Goal: Information Seeking & Learning: Learn about a topic

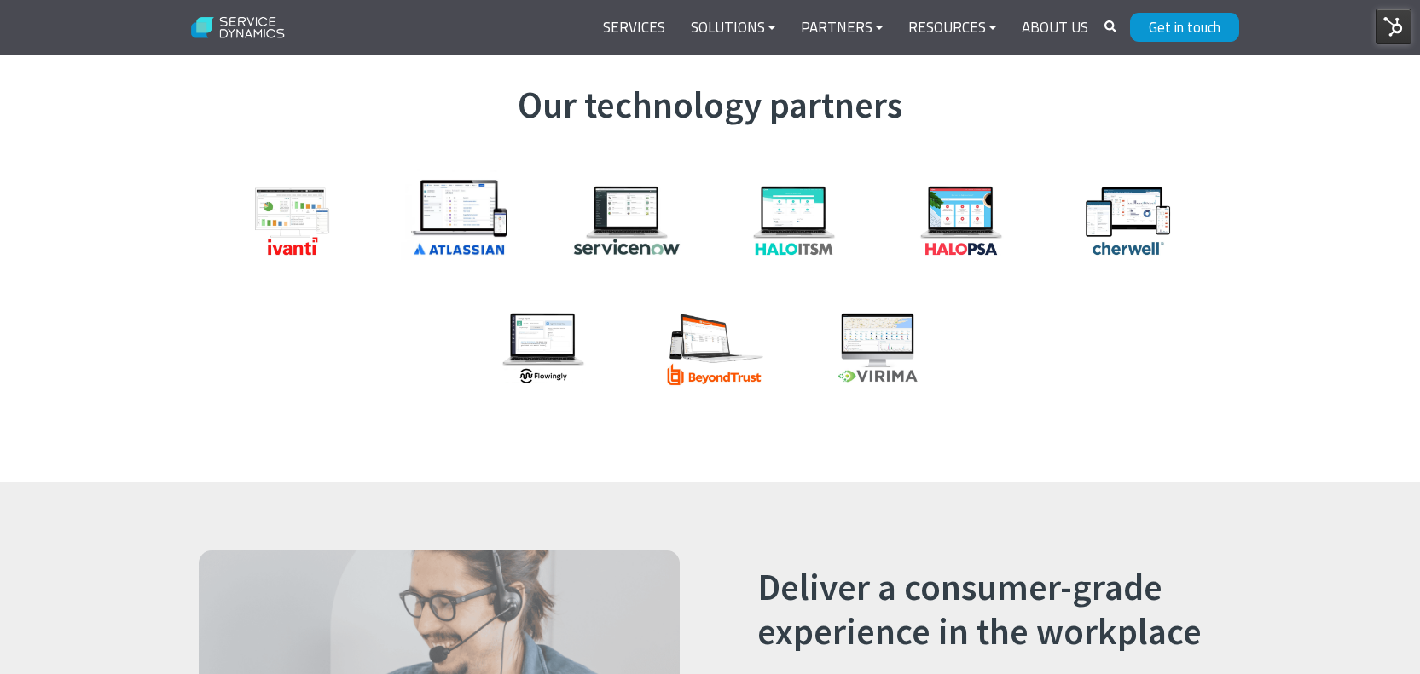
scroll to position [1950, 0]
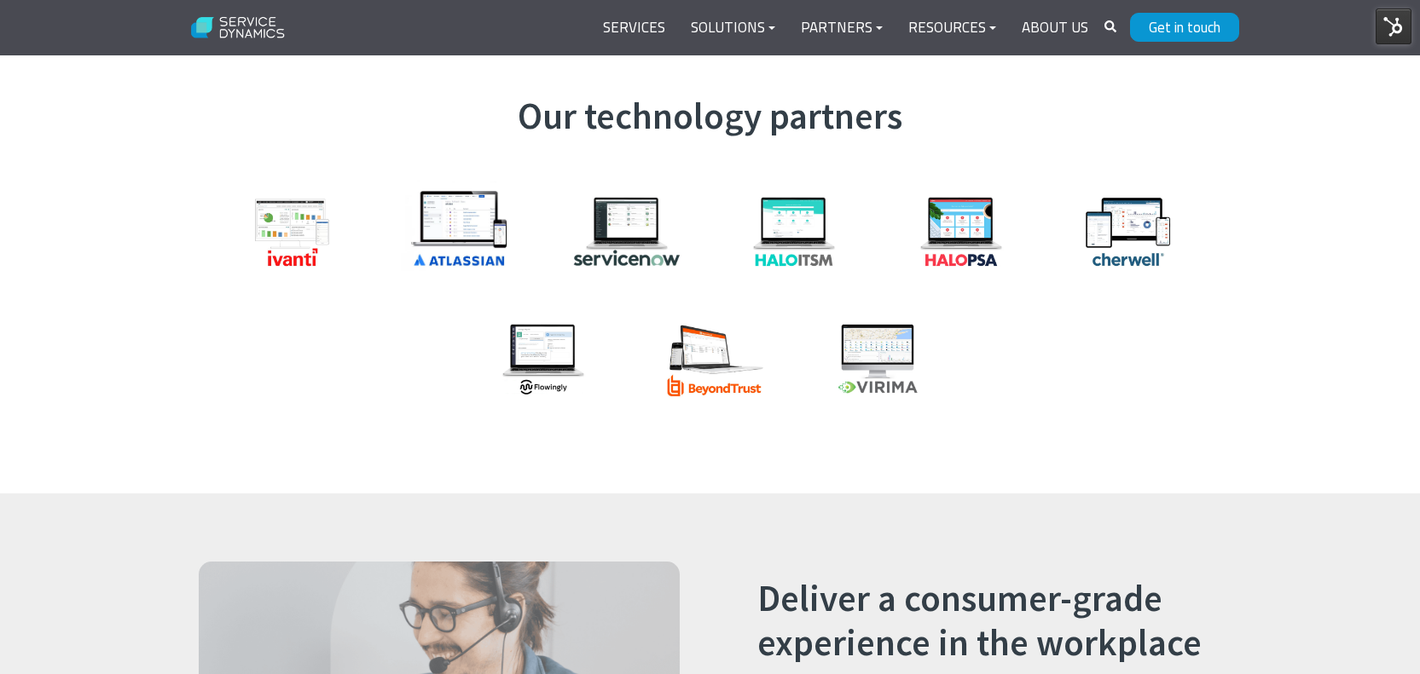
drag, startPoint x: 537, startPoint y: 311, endPoint x: 574, endPoint y: 2, distance: 311.6
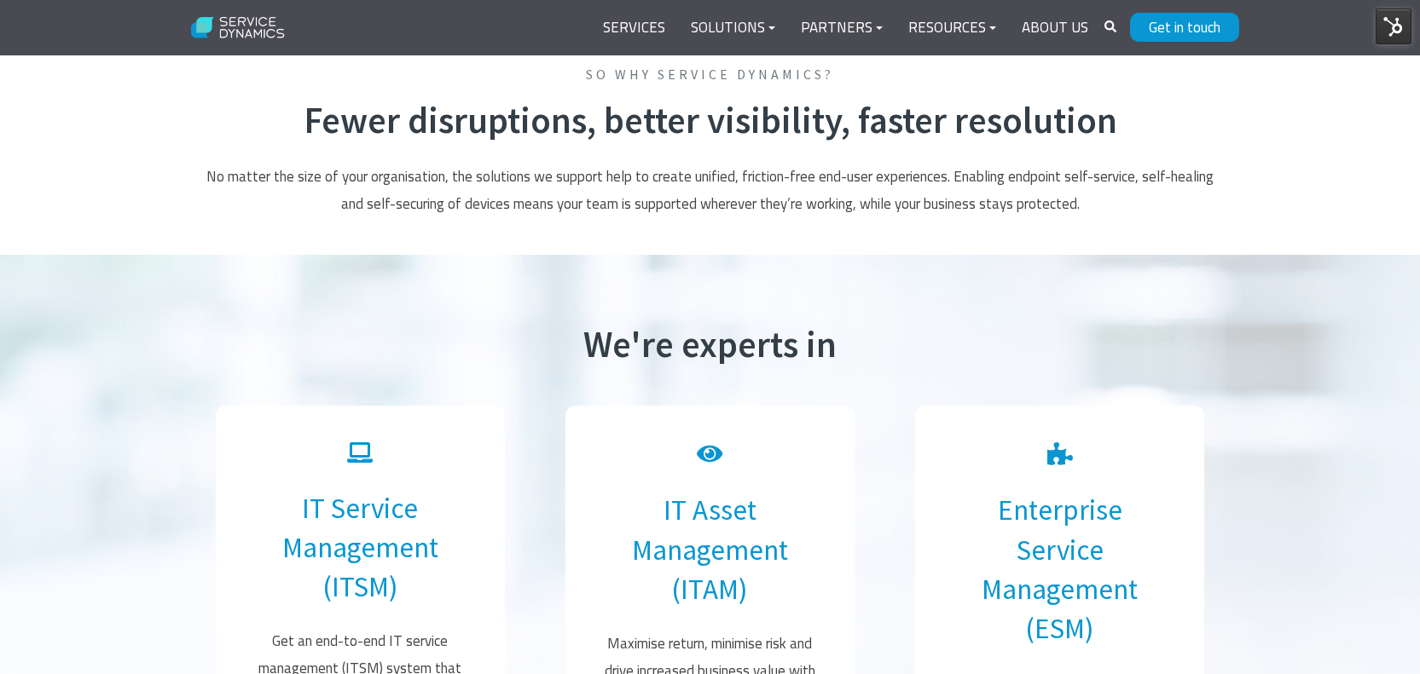
scroll to position [0, 0]
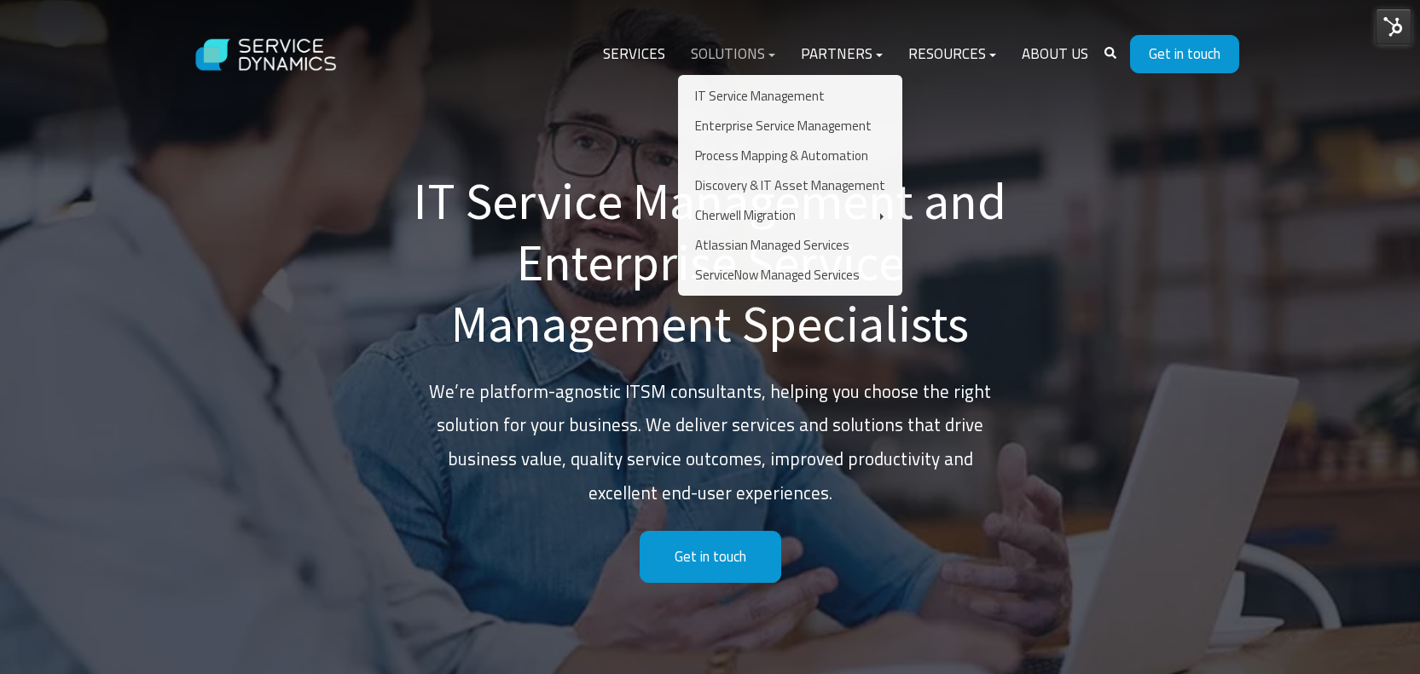
click at [749, 50] on link "Solutions" at bounding box center [733, 54] width 110 height 41
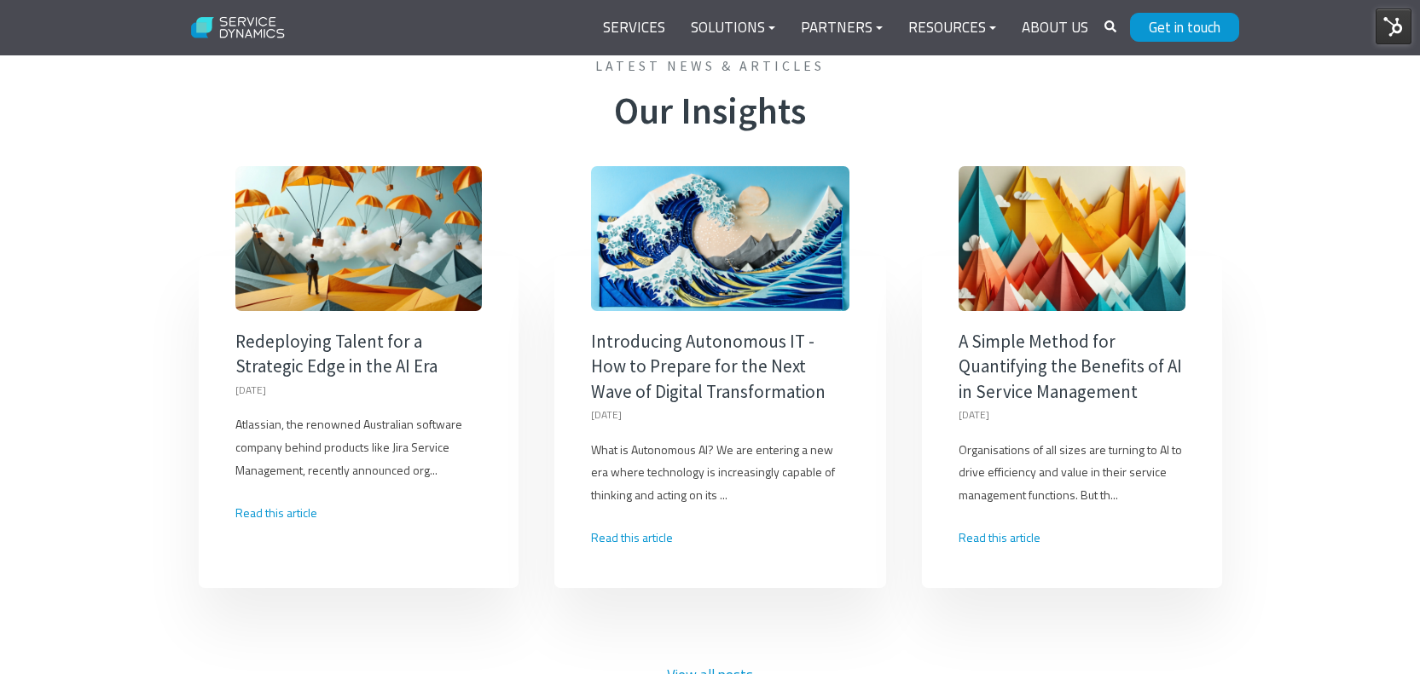
scroll to position [3668, 0]
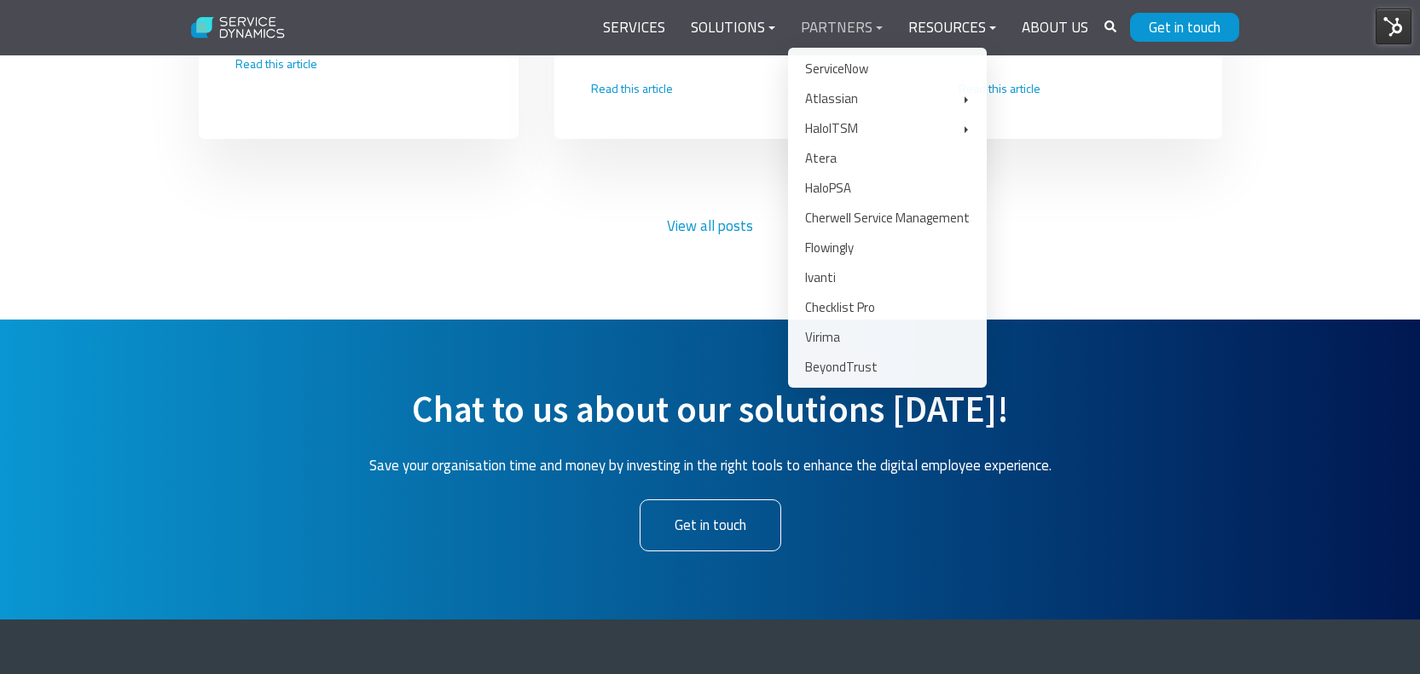
click at [839, 24] on link "Partners" at bounding box center [841, 28] width 107 height 41
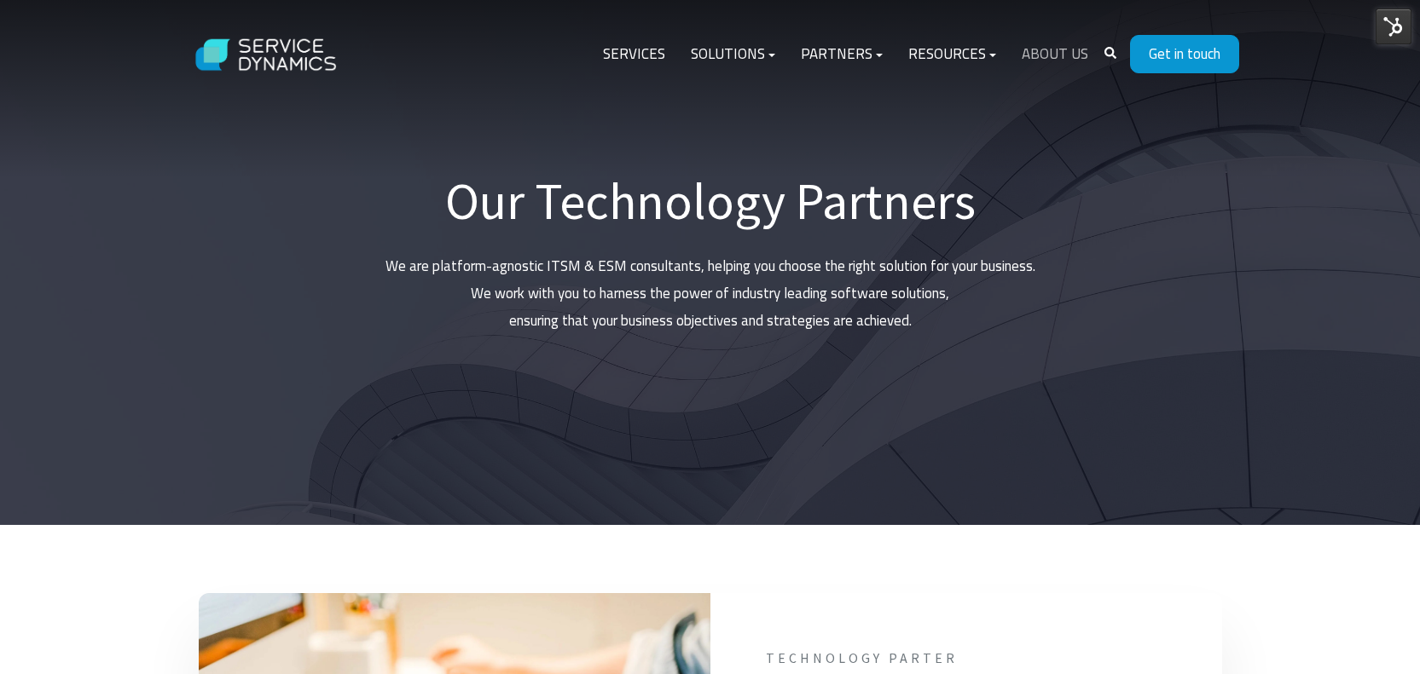
click at [1044, 49] on link "About Us" at bounding box center [1055, 54] width 92 height 41
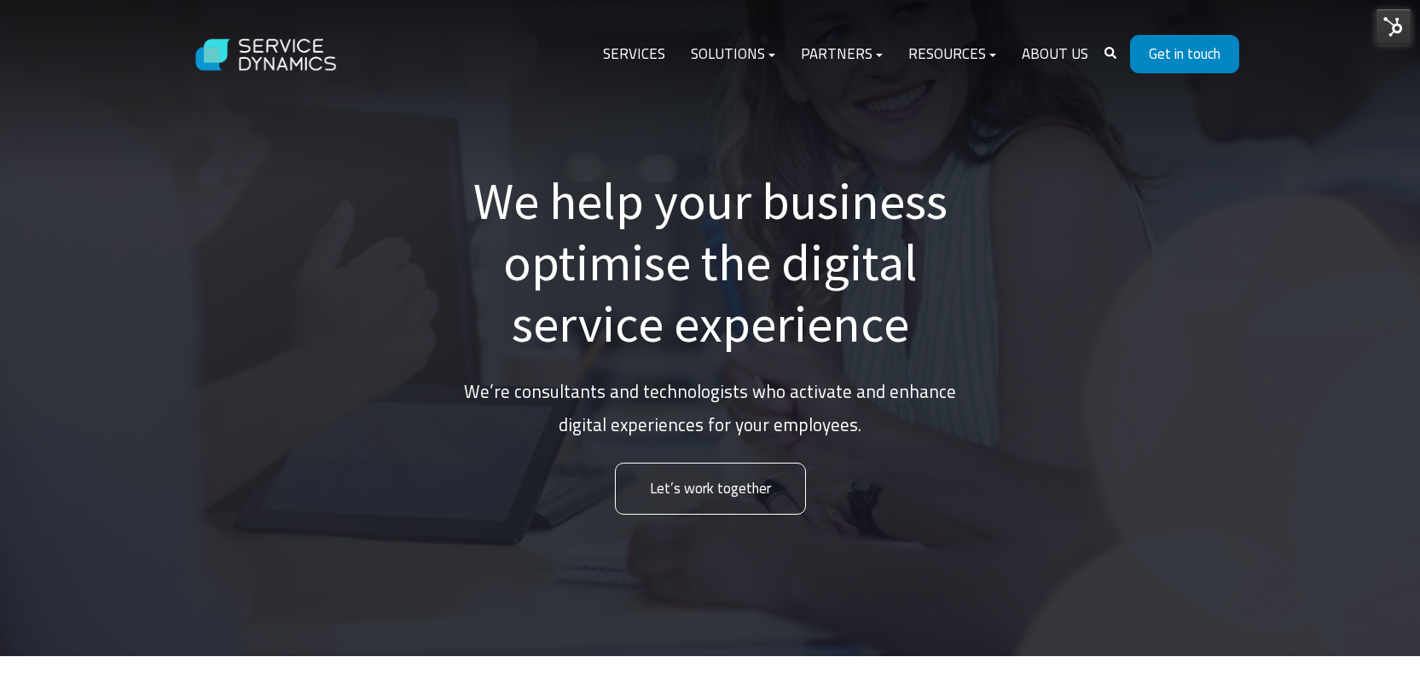
click at [1190, 50] on link "Get in touch" at bounding box center [1184, 54] width 109 height 38
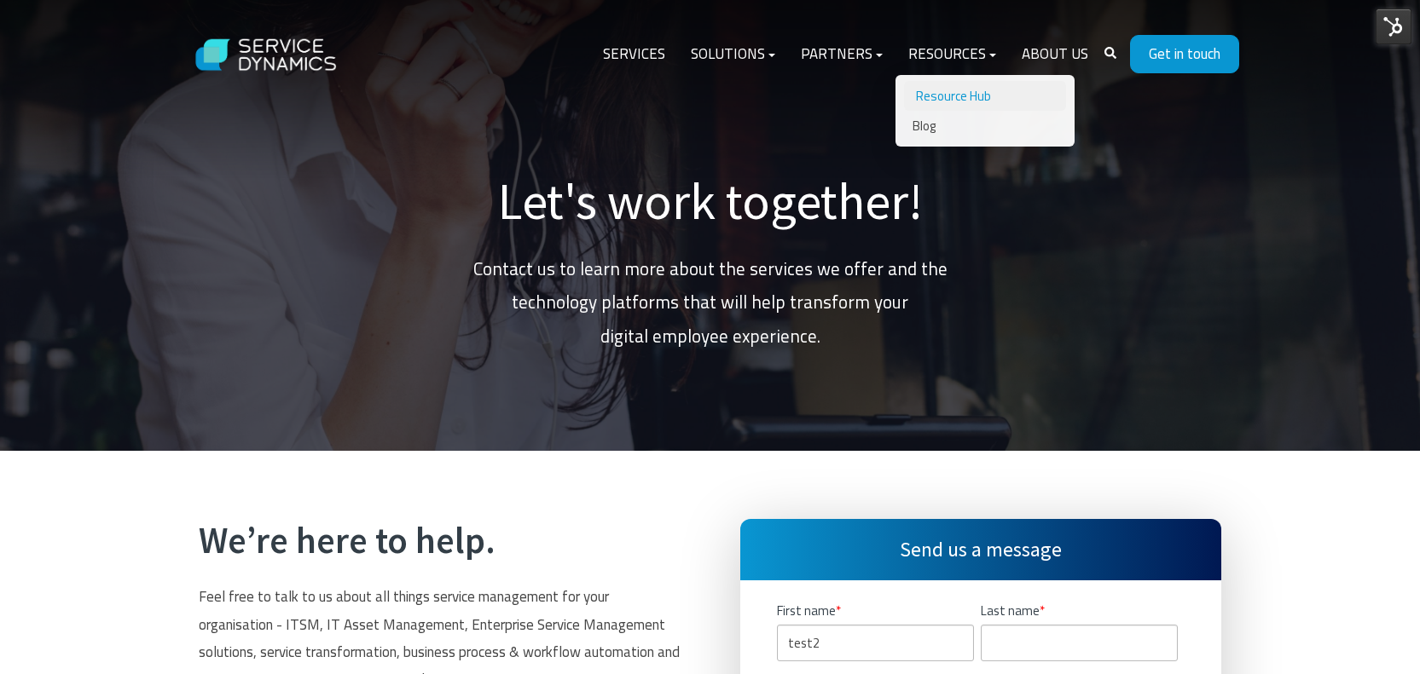
click at [951, 90] on link "Resource Hub" at bounding box center [985, 96] width 162 height 30
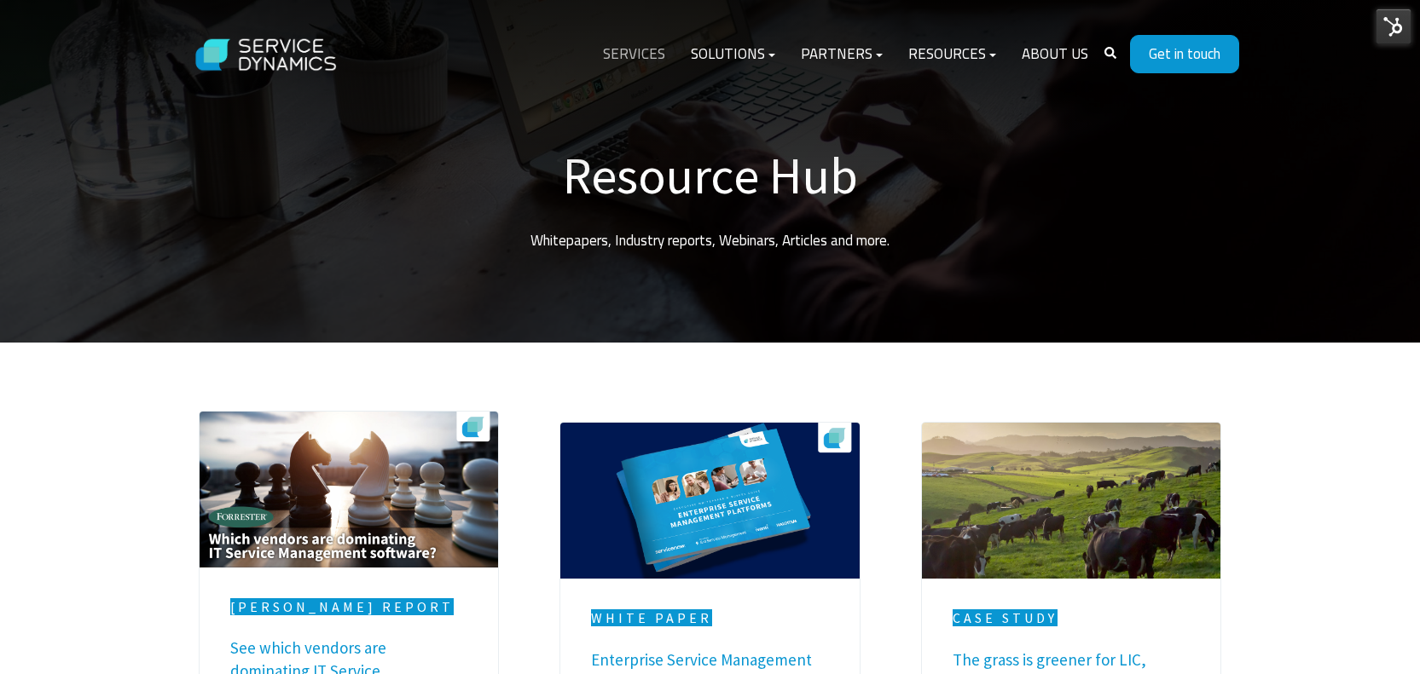
click at [644, 49] on link "Services" at bounding box center [634, 54] width 88 height 41
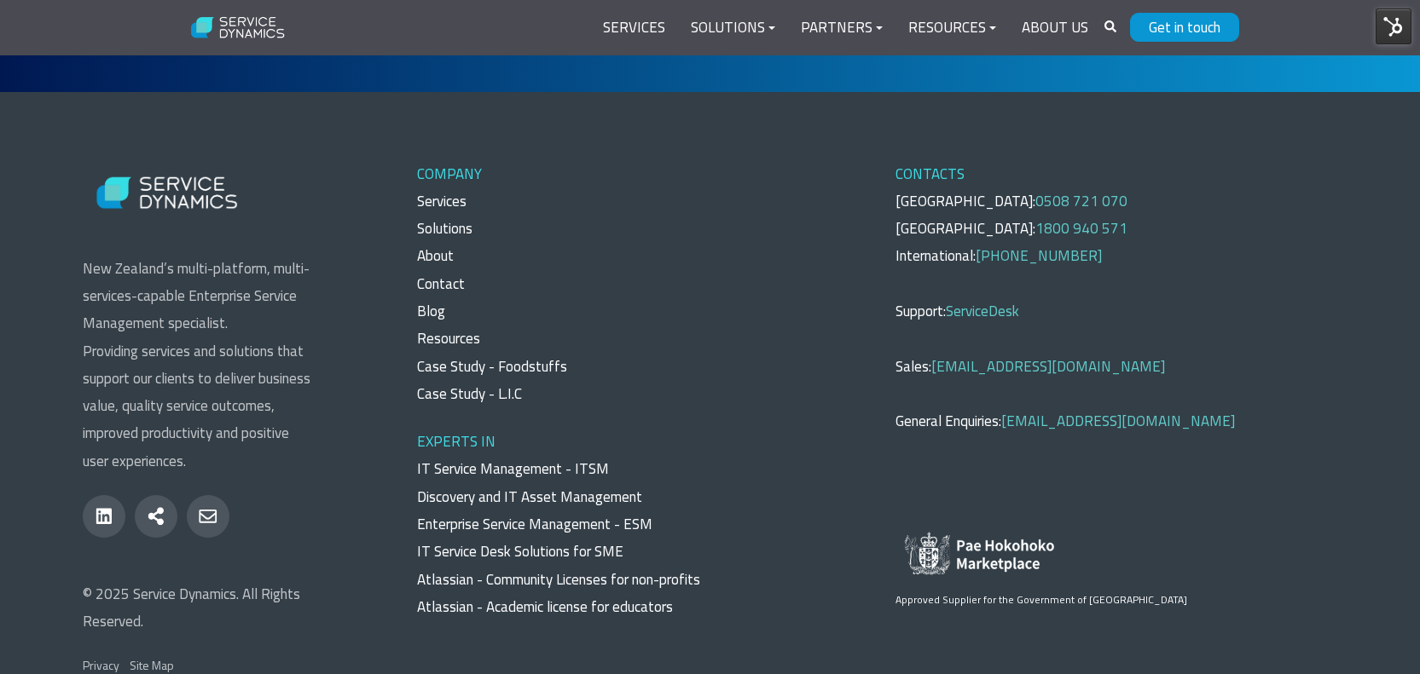
scroll to position [8072, 0]
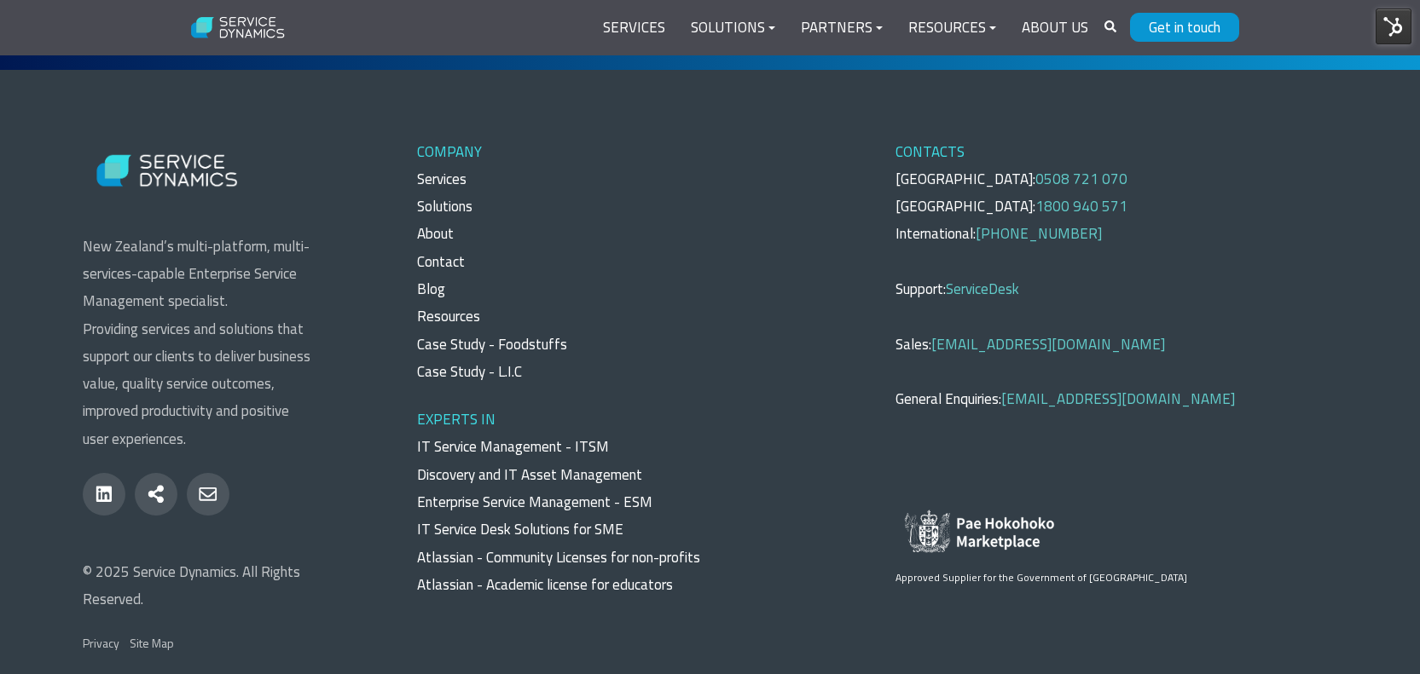
click at [440, 361] on link "Case Study - L.I.C" at bounding box center [469, 372] width 105 height 22
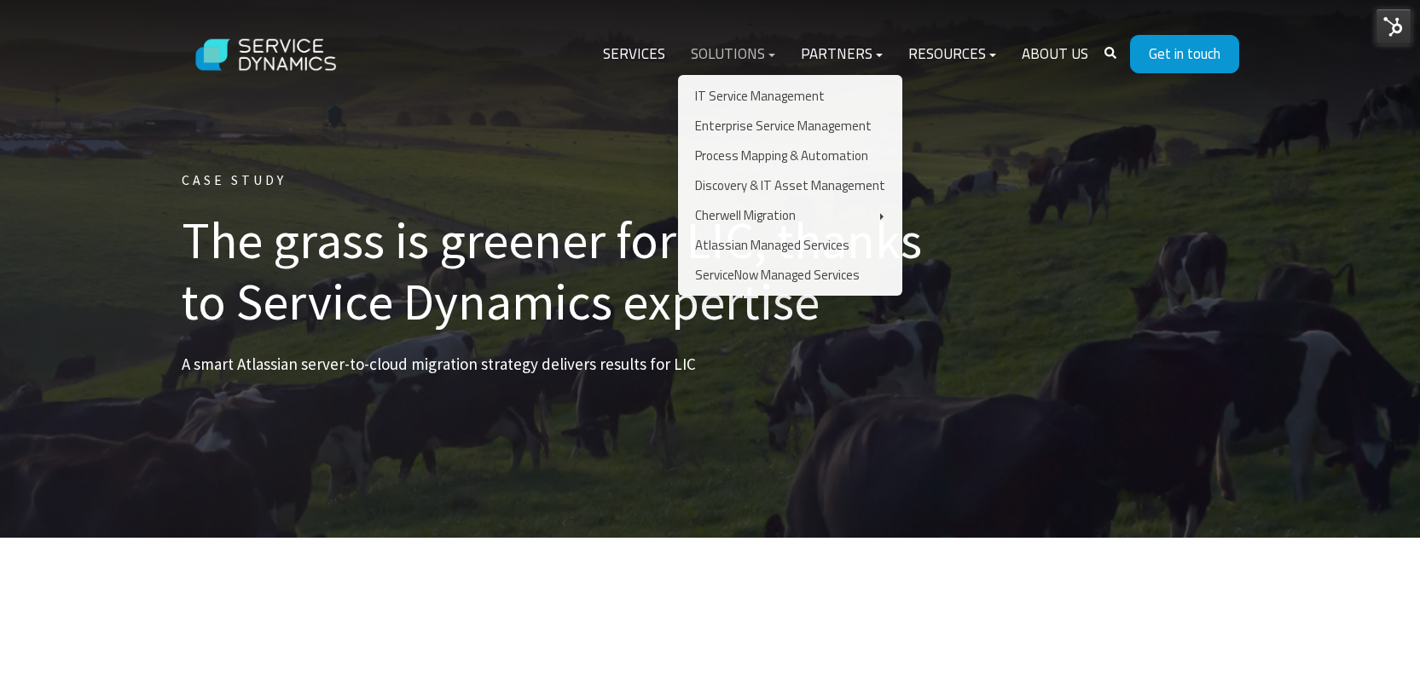
click at [721, 56] on link "Solutions" at bounding box center [733, 54] width 110 height 41
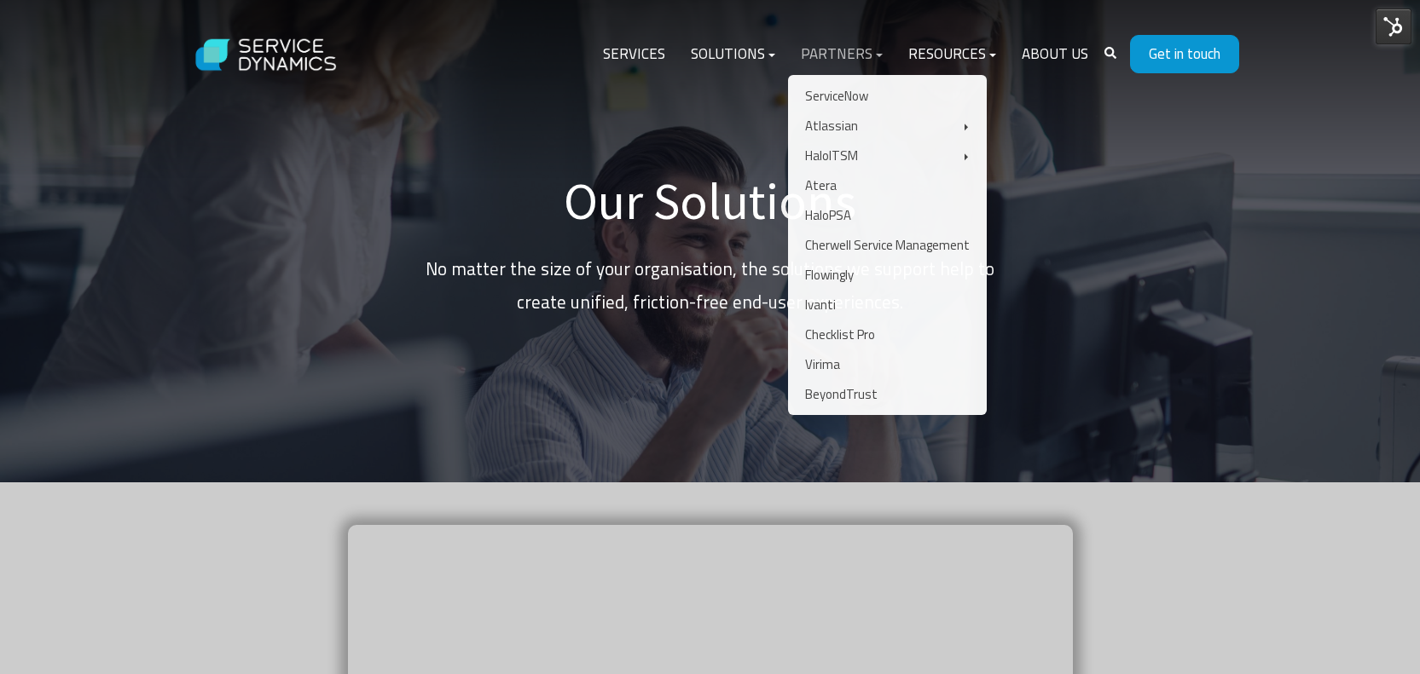
click at [824, 58] on link "Partners" at bounding box center [841, 54] width 107 height 41
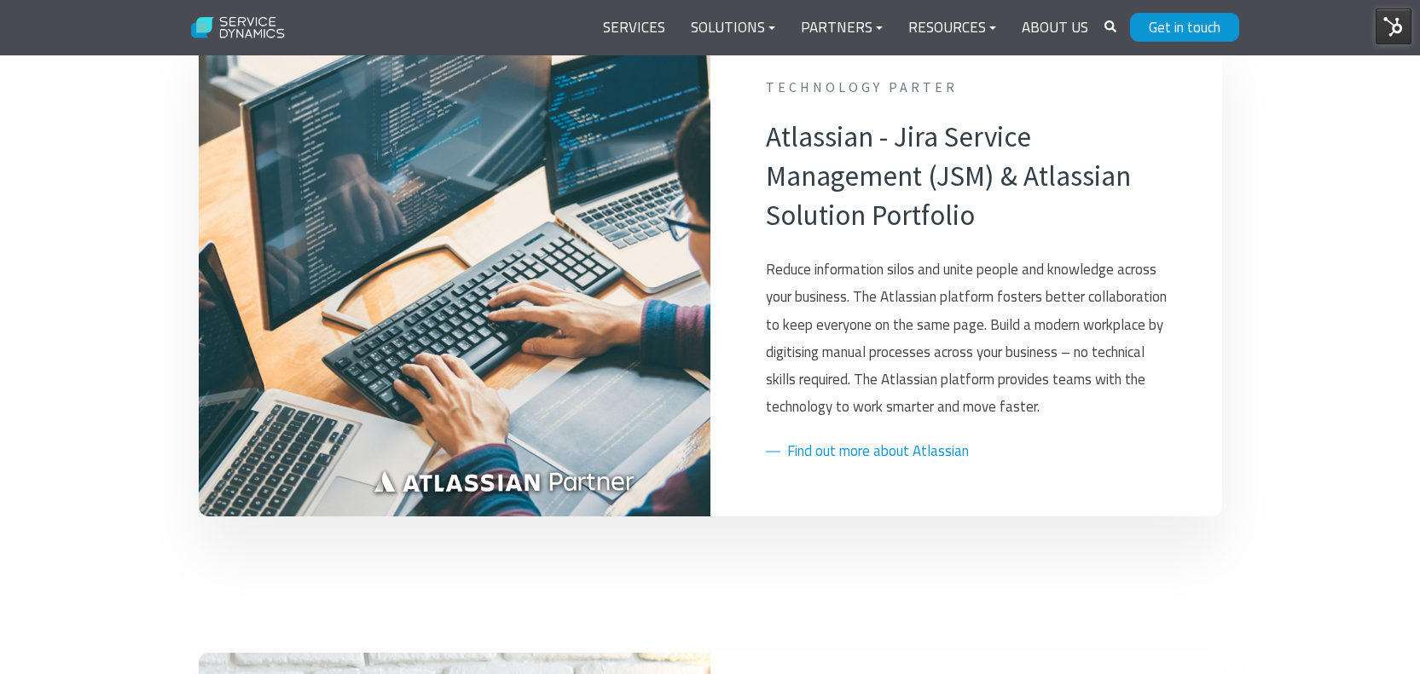
scroll to position [1079, 0]
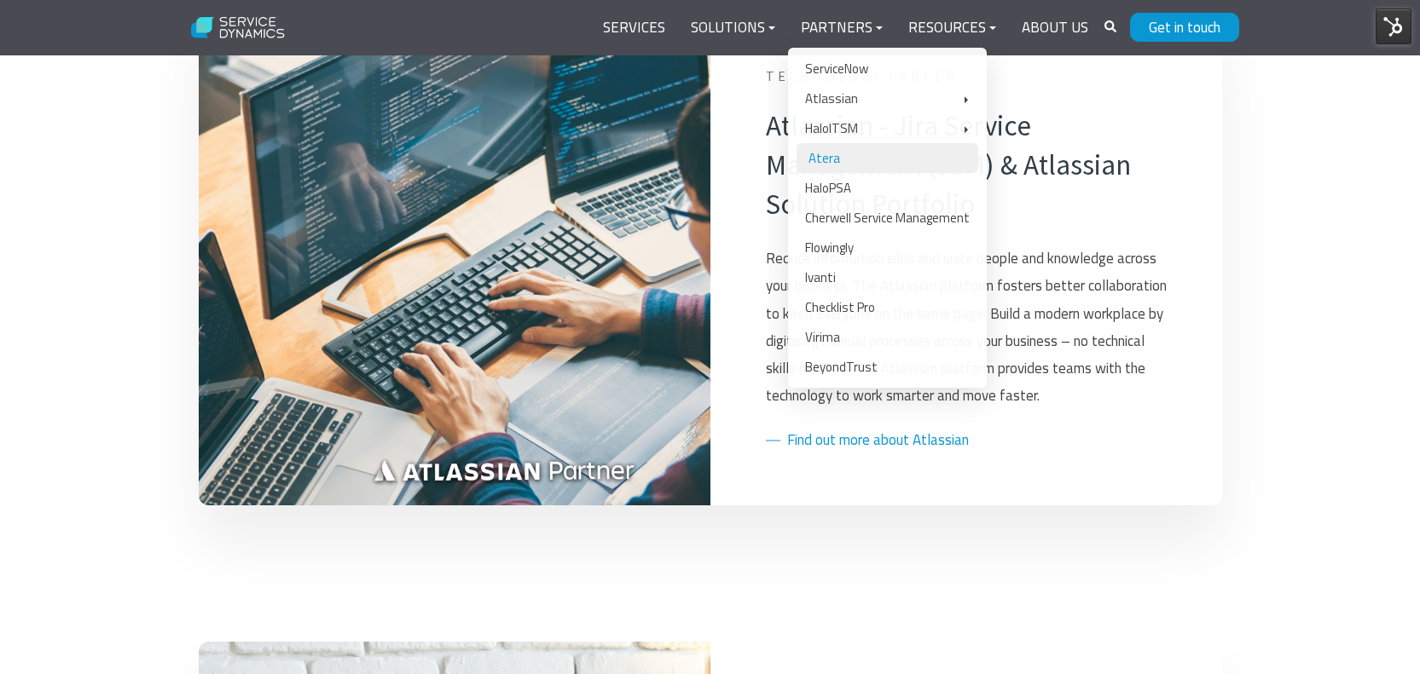
click at [851, 160] on link "Atera" at bounding box center [887, 158] width 182 height 30
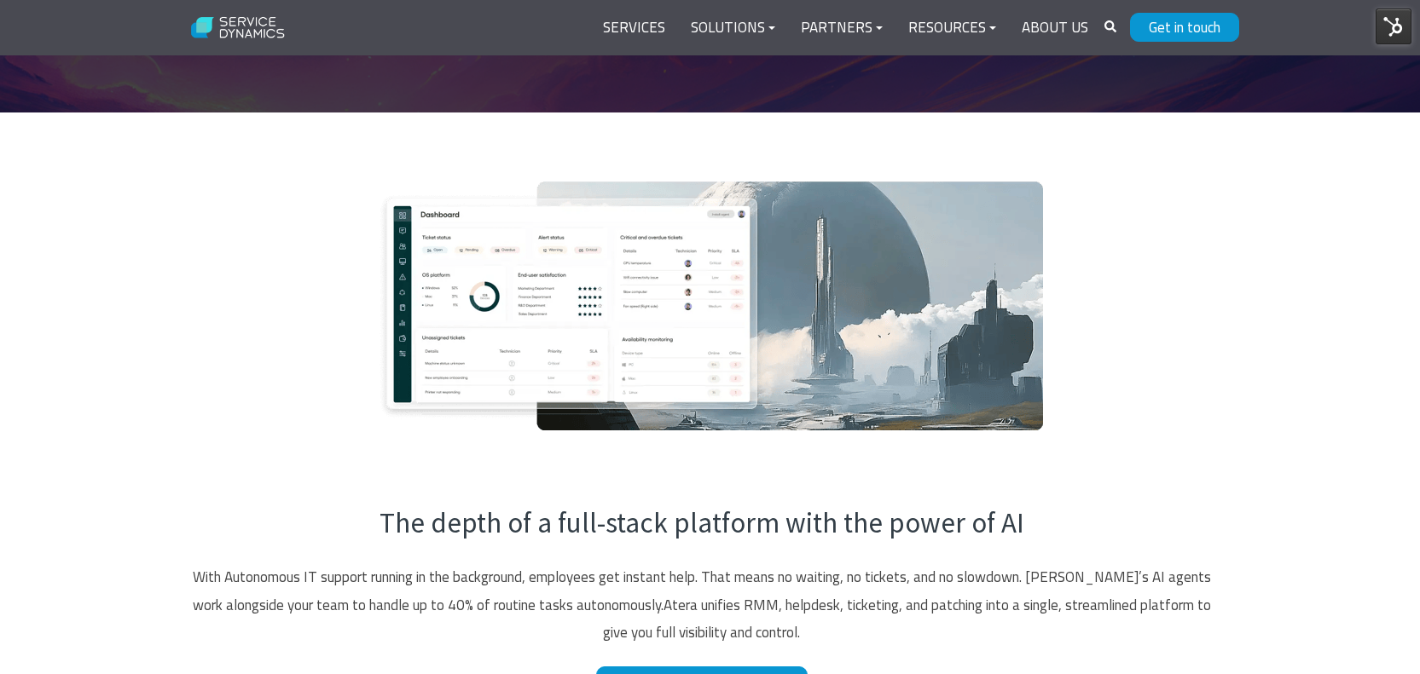
scroll to position [745, 0]
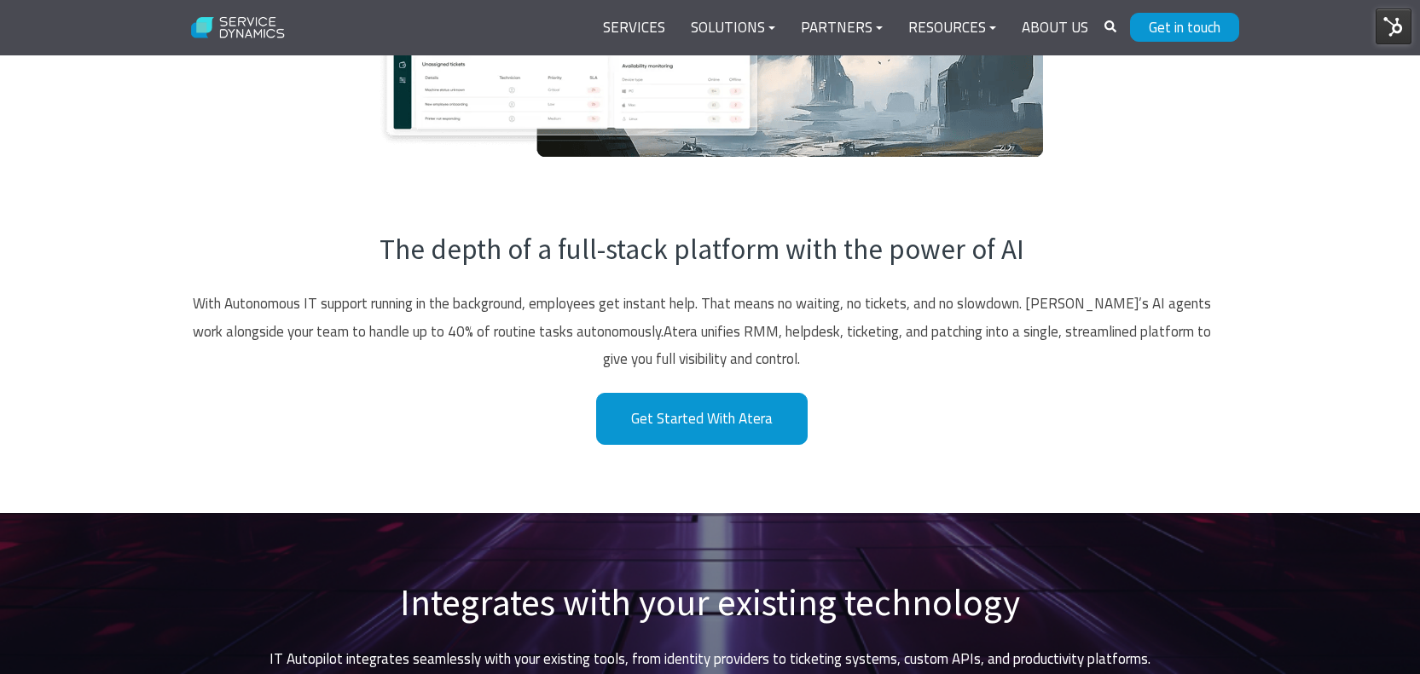
click at [367, 309] on p "With Autonomous IT support running in the background, employees get instant hel…" at bounding box center [702, 331] width 1040 height 83
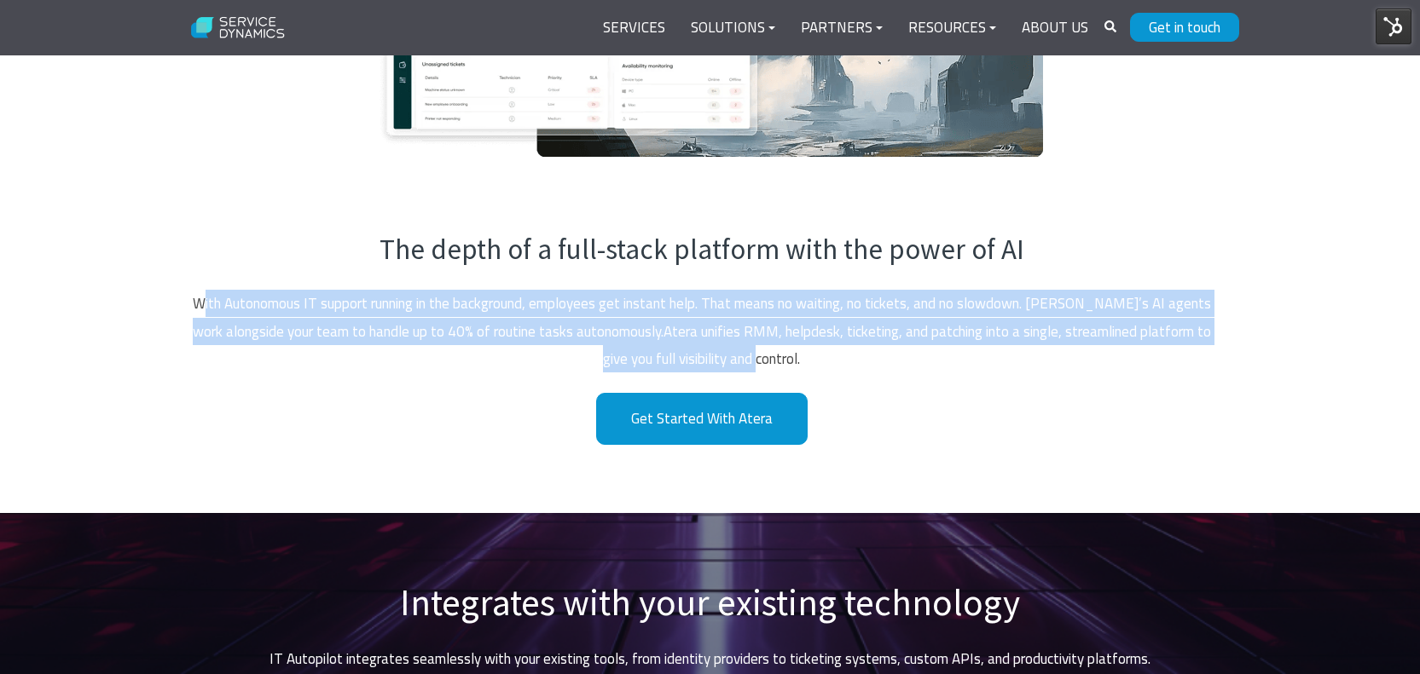
drag, startPoint x: 189, startPoint y: 303, endPoint x: 802, endPoint y: 349, distance: 614.7
click at [802, 349] on p "With Autonomous IT support running in the background, employees get instant hel…" at bounding box center [702, 331] width 1040 height 83
copy p "ith Autonomous IT support running in the background, employees get instant help…"
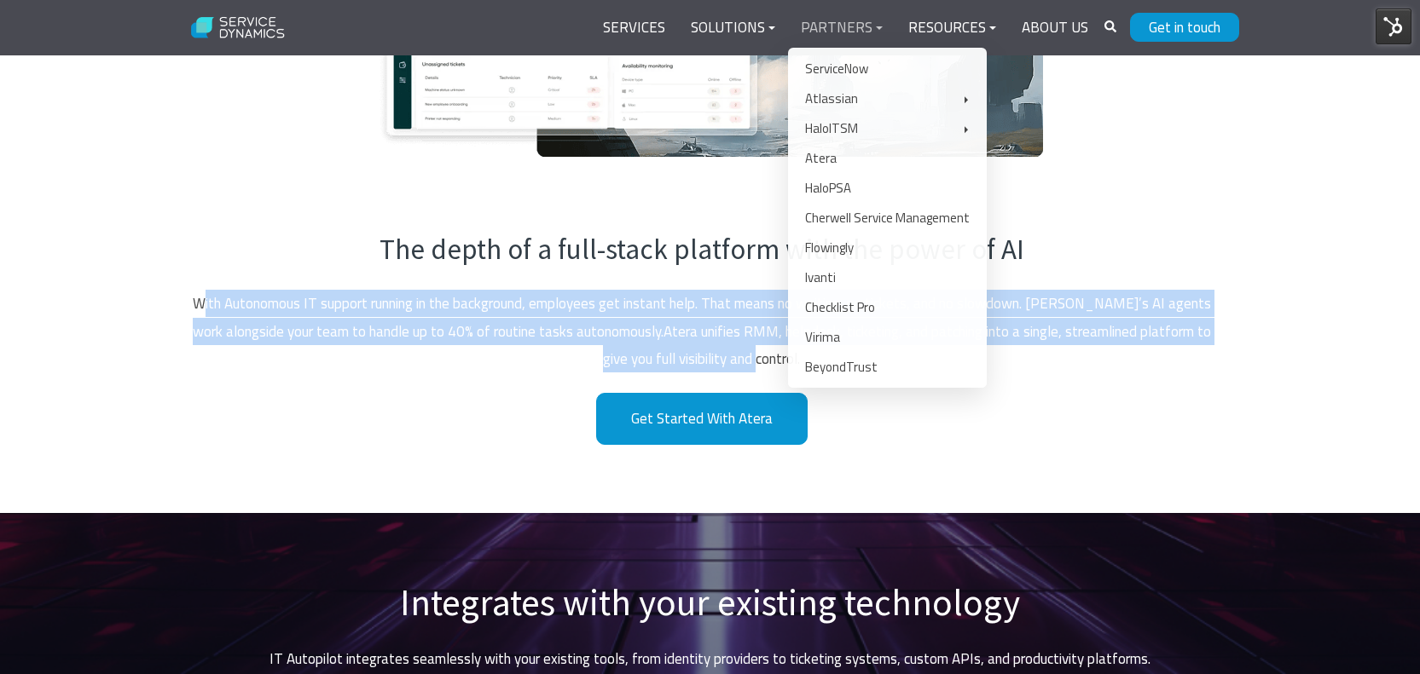
click at [852, 35] on link "Partners" at bounding box center [841, 28] width 107 height 41
